Goal: Transaction & Acquisition: Book appointment/travel/reservation

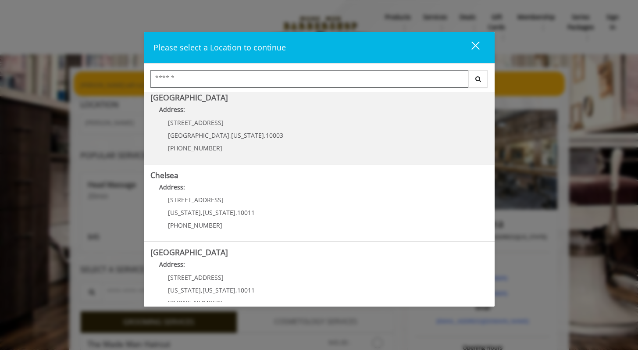
scroll to position [7, 0]
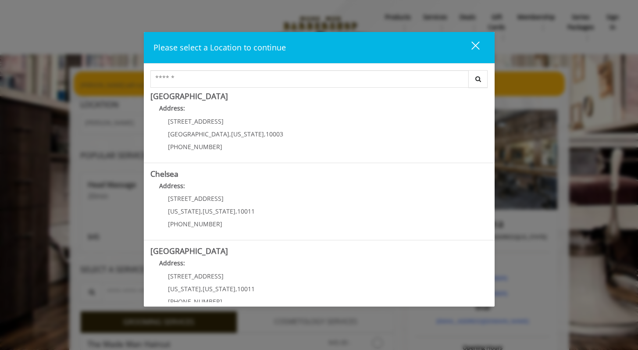
click at [470, 50] on div "close" at bounding box center [470, 47] width 18 height 13
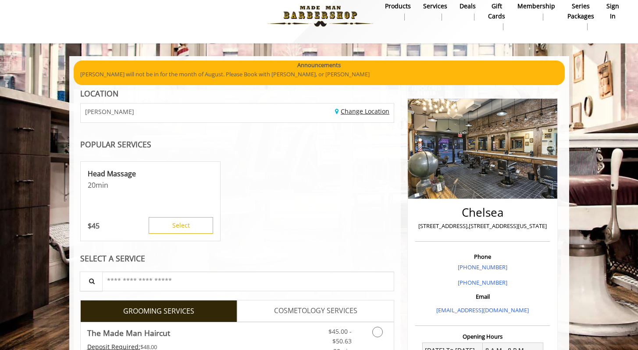
scroll to position [7, 0]
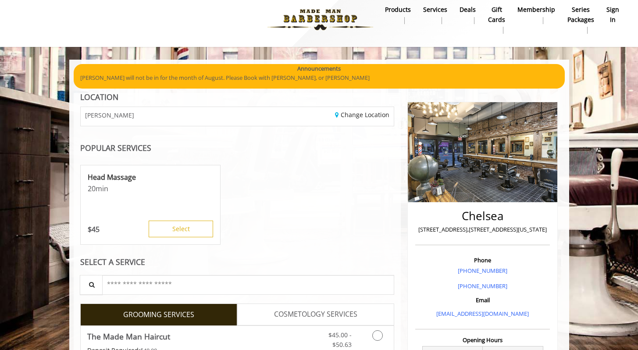
click at [610, 6] on b "sign in" at bounding box center [612, 15] width 13 height 20
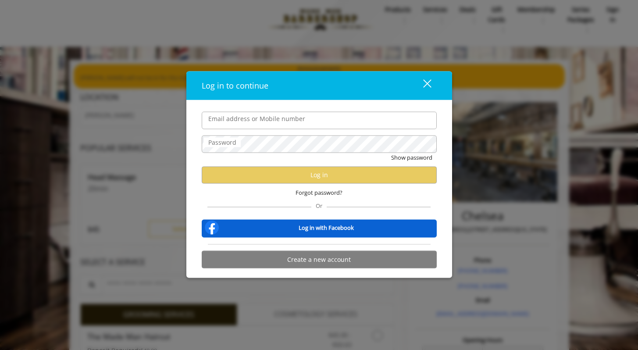
click at [291, 125] on input "Email address or Mobile number" at bounding box center [319, 120] width 235 height 18
type input "**********"
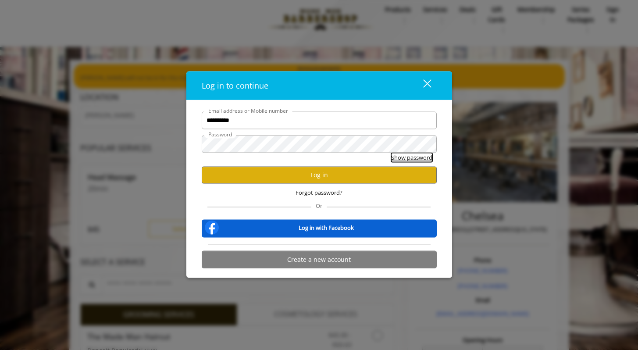
click at [396, 160] on button "Show password" at bounding box center [411, 157] width 41 height 9
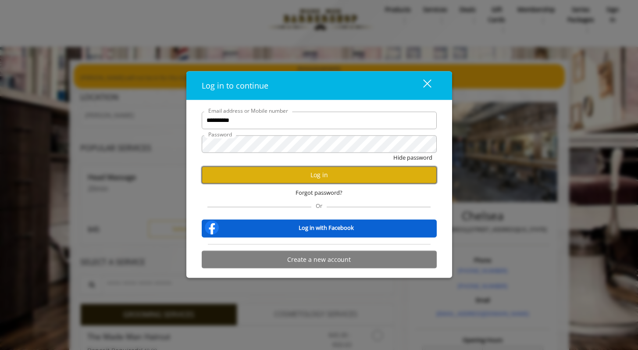
click at [290, 179] on button "Log in" at bounding box center [319, 174] width 235 height 17
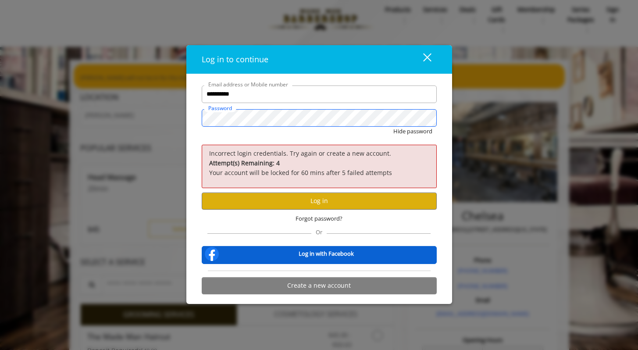
click at [393, 127] on button "Hide password" at bounding box center [412, 131] width 39 height 9
click at [422, 131] on button "Show password" at bounding box center [411, 131] width 41 height 9
click at [311, 200] on button "Log in" at bounding box center [319, 200] width 235 height 17
click at [298, 198] on button "Log in" at bounding box center [319, 200] width 235 height 17
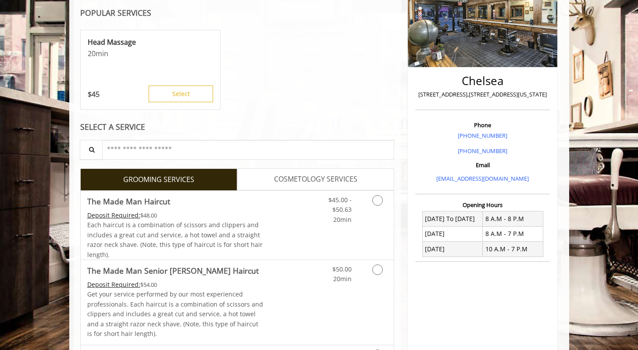
scroll to position [185, 0]
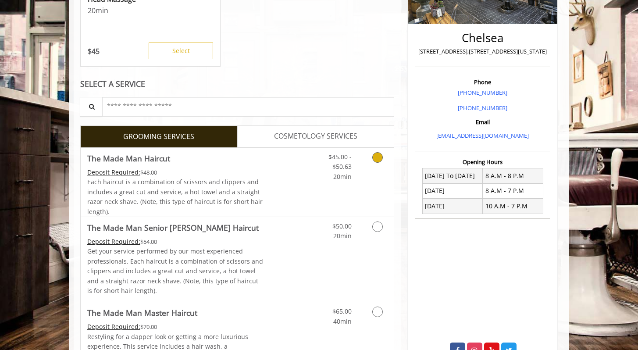
click at [369, 160] on link "Grooming services" at bounding box center [376, 165] width 22 height 34
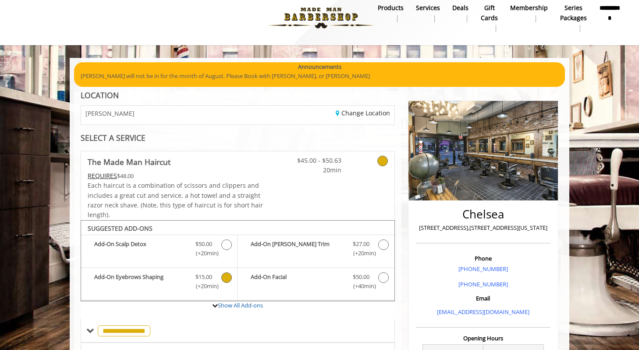
scroll to position [0, 0]
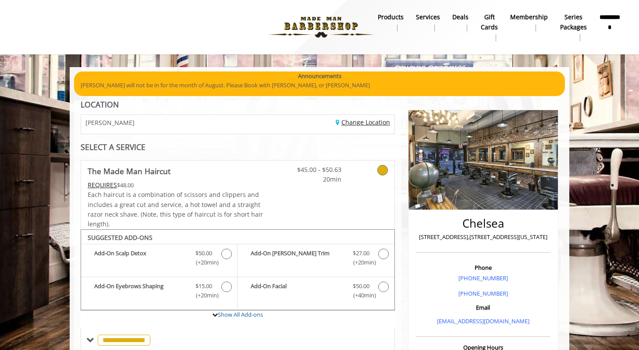
click at [359, 124] on link "Change Location" at bounding box center [363, 122] width 54 height 8
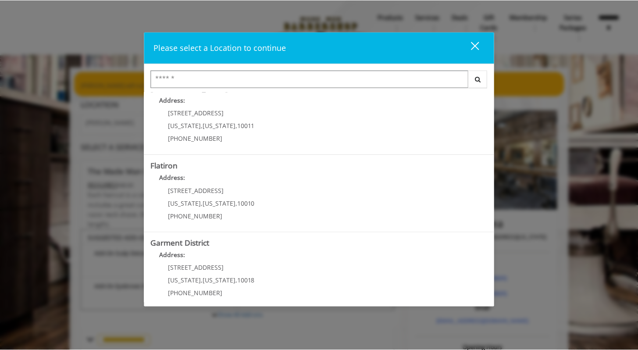
scroll to position [177, 0]
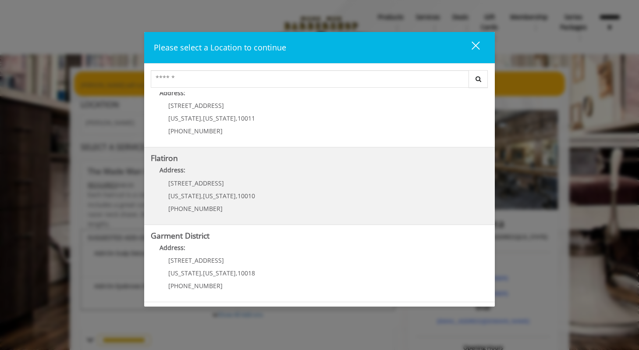
click at [274, 165] on "Address:" at bounding box center [319, 172] width 337 height 14
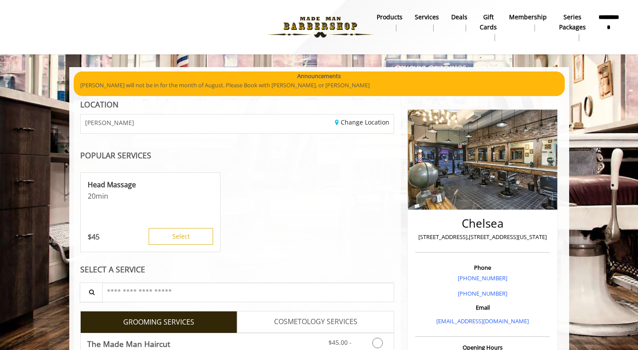
scroll to position [25, 0]
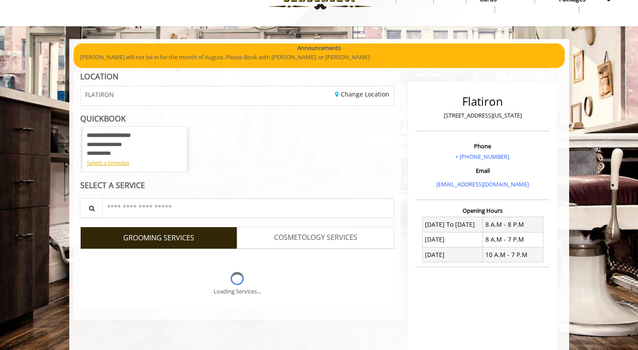
scroll to position [31, 0]
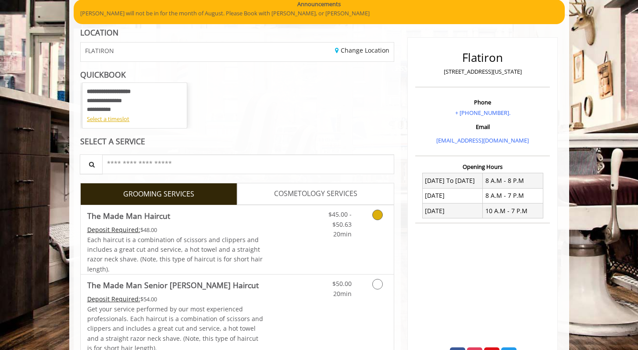
click at [375, 211] on icon "Grooming services" at bounding box center [377, 214] width 11 height 11
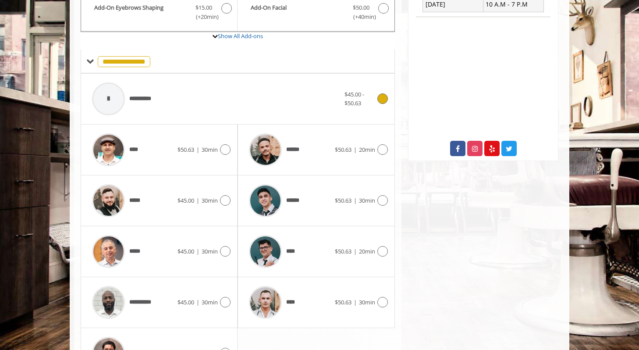
click at [234, 101] on div "**********" at bounding box center [216, 99] width 257 height 42
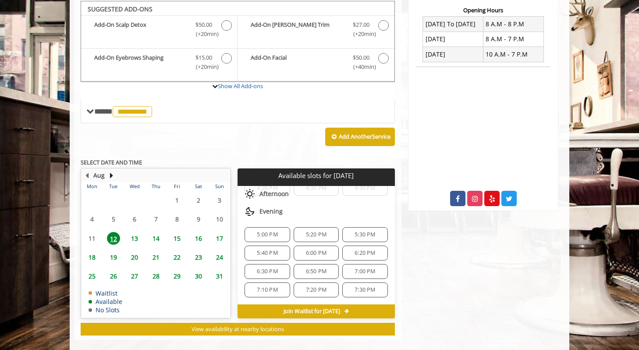
scroll to position [230, 0]
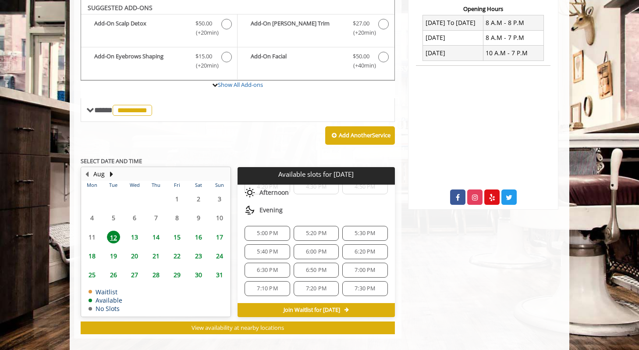
click at [357, 233] on span "5:30 PM" at bounding box center [365, 233] width 21 height 7
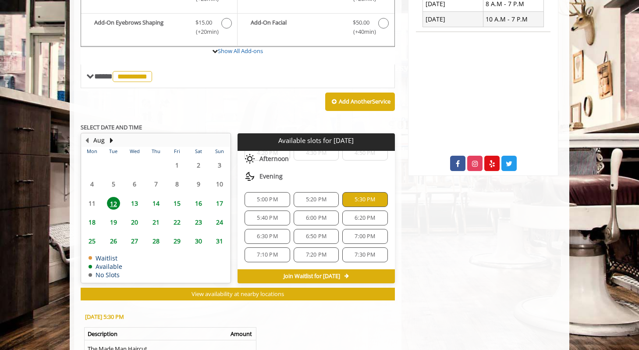
scroll to position [398, 0]
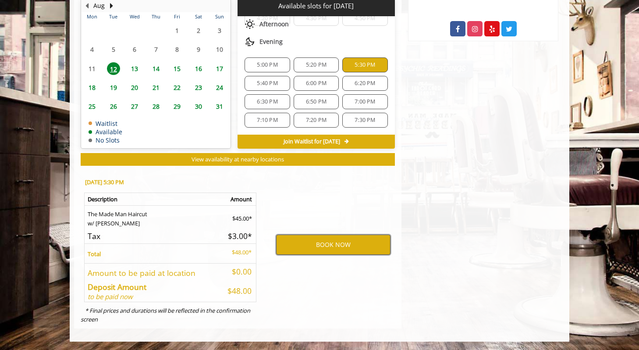
click at [330, 249] on button "BOOK NOW" at bounding box center [333, 244] width 114 height 20
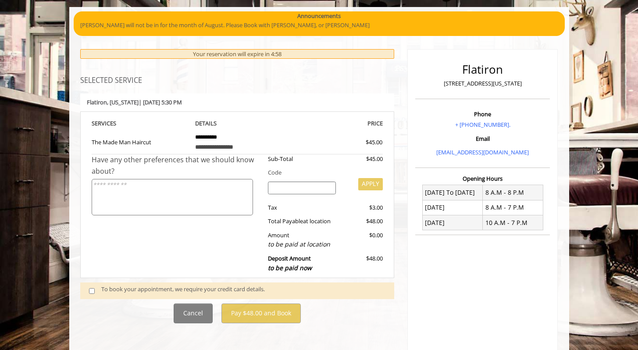
scroll to position [111, 0]
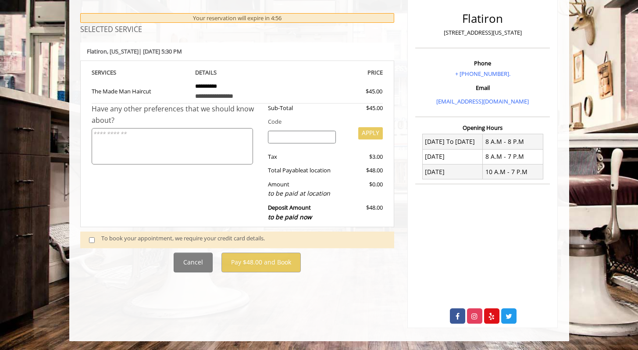
click at [90, 235] on span at bounding box center [95, 240] width 26 height 12
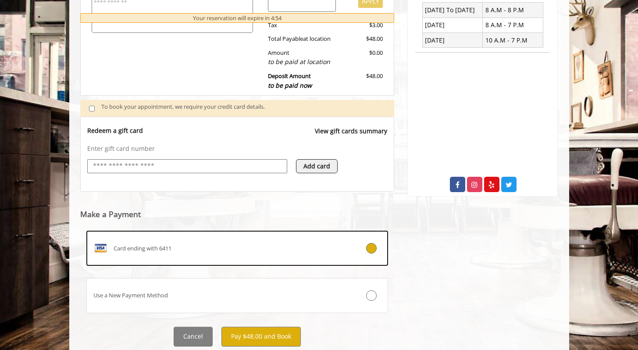
scroll to position [270, 0]
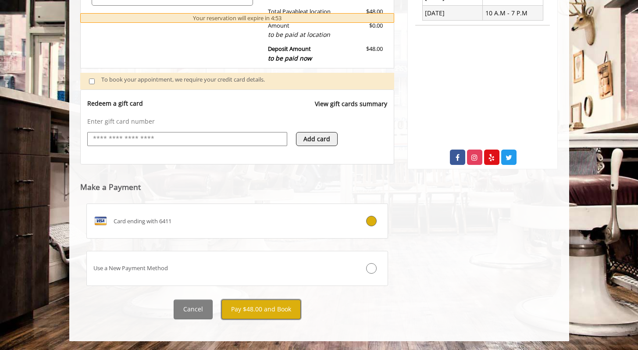
click at [244, 311] on button "Pay $48.00 and Book" at bounding box center [260, 309] width 79 height 20
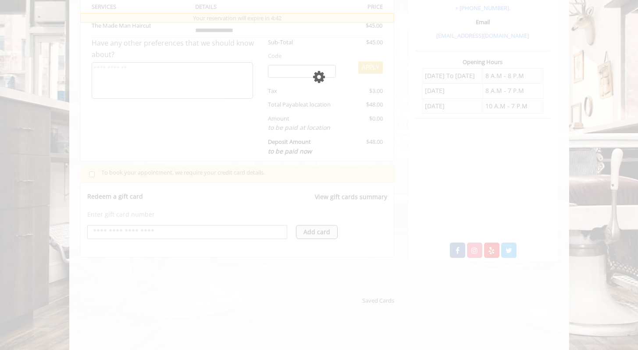
scroll to position [179, 0]
